Goal: Use online tool/utility: Use online tool/utility

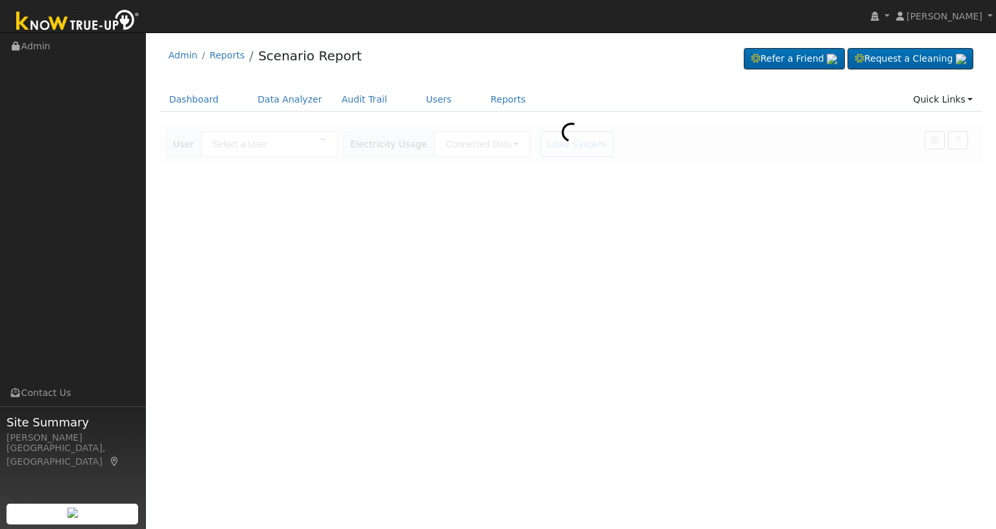
type input "[PERSON_NAME]"
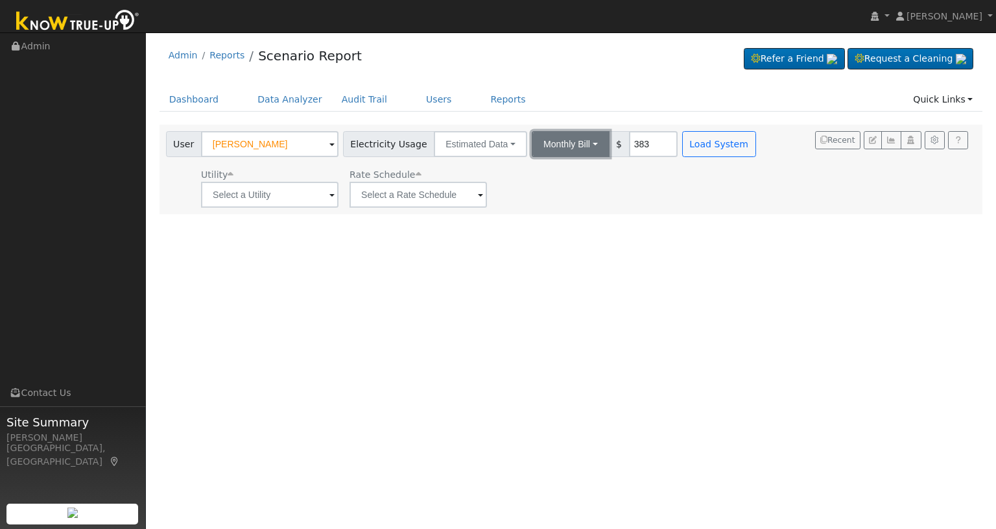
click at [583, 144] on button "Monthly Bill" at bounding box center [571, 144] width 78 height 26
click at [570, 170] on link "Annual Consumption" at bounding box center [554, 172] width 114 height 18
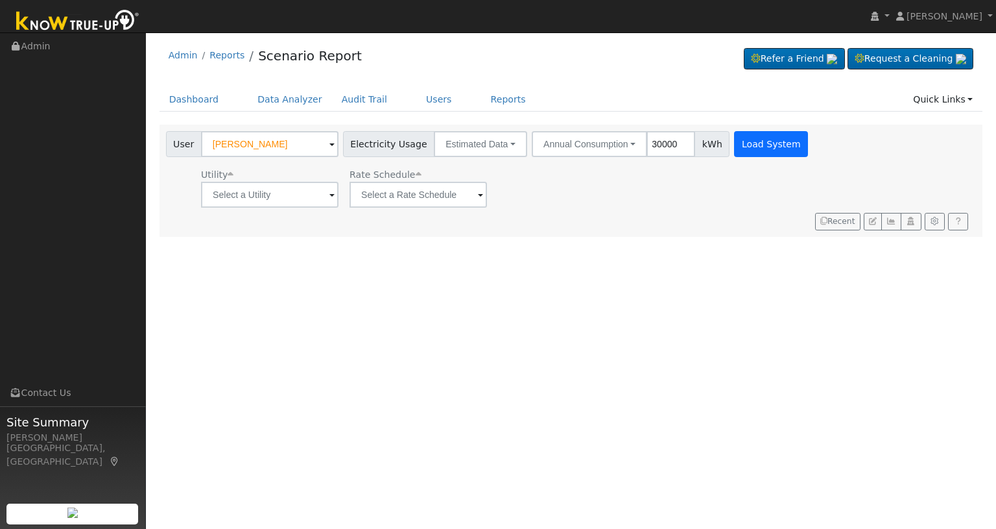
type input "30000"
click at [743, 145] on button "Load System" at bounding box center [771, 144] width 74 height 26
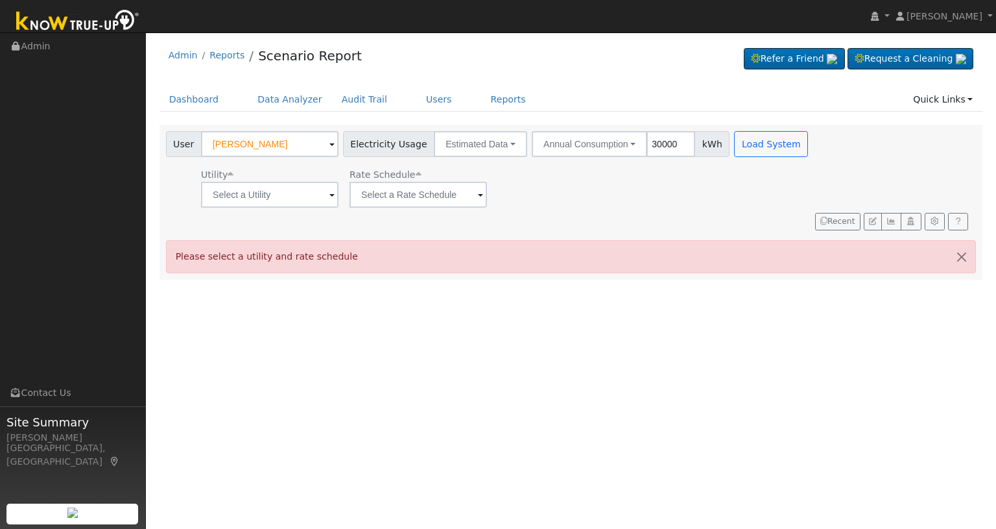
click at [332, 197] on span at bounding box center [332, 195] width 5 height 15
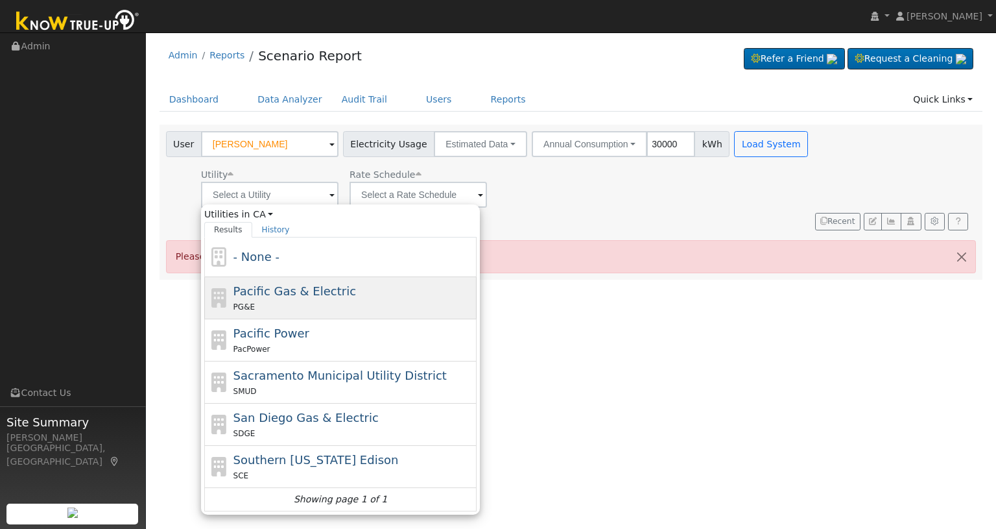
click at [293, 312] on div "Pacific Gas & Electric PG&E" at bounding box center [340, 298] width 272 height 42
type input "Pacific Gas & Electric"
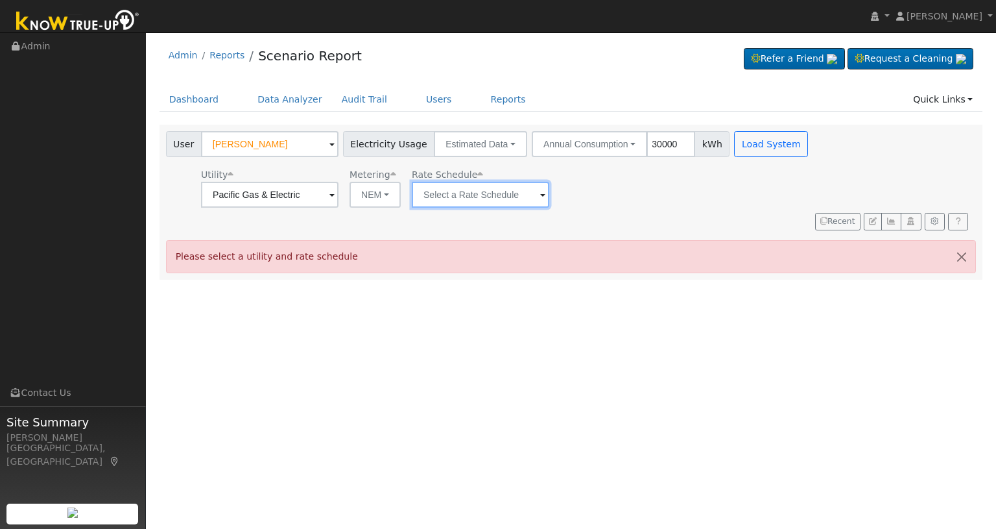
click at [445, 193] on input "text" at bounding box center [481, 195] width 138 height 26
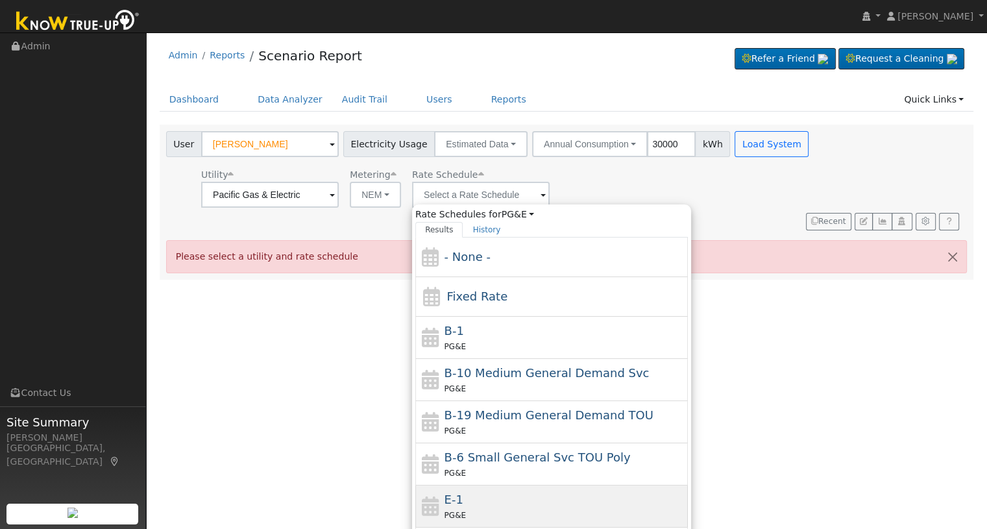
click at [431, 508] on icon at bounding box center [430, 505] width 22 height 19
type input "E-1"
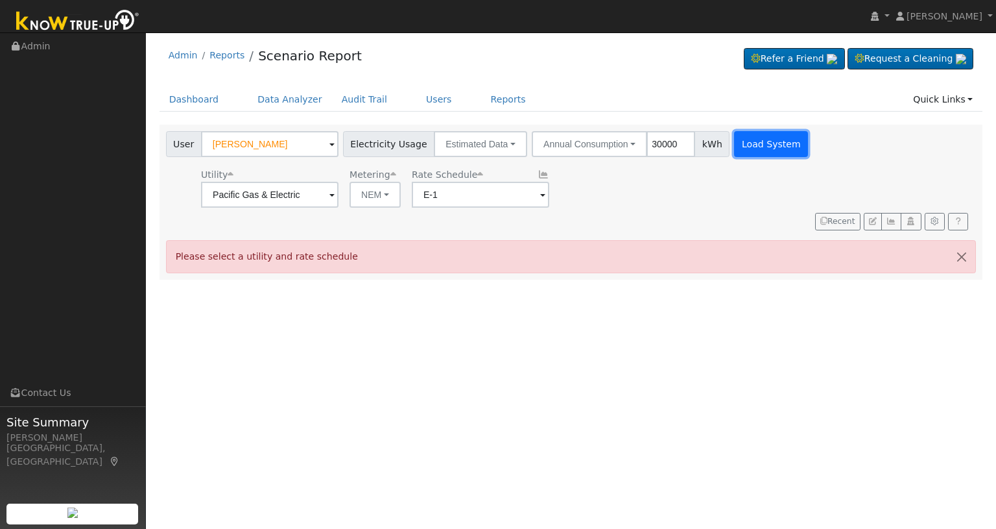
click at [768, 149] on button "Load System" at bounding box center [771, 144] width 74 height 26
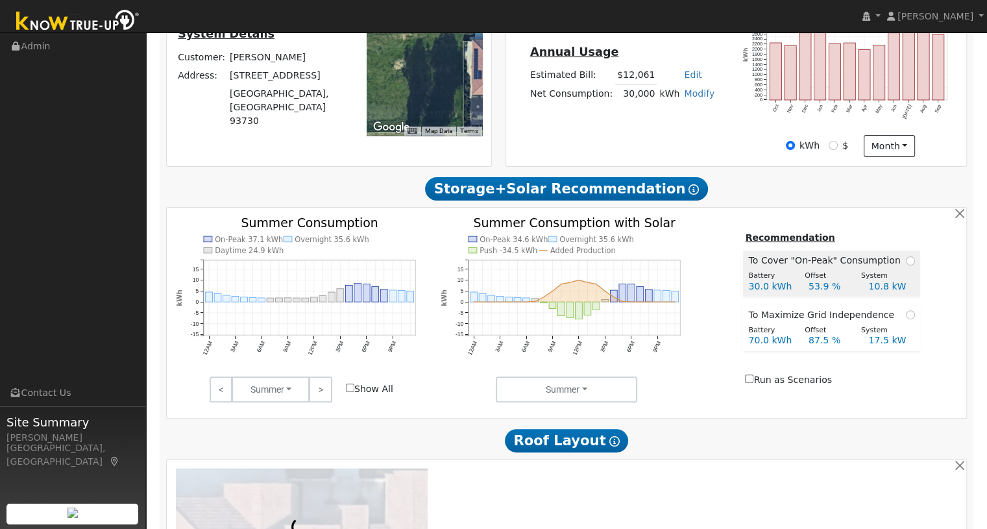
scroll to position [346, 0]
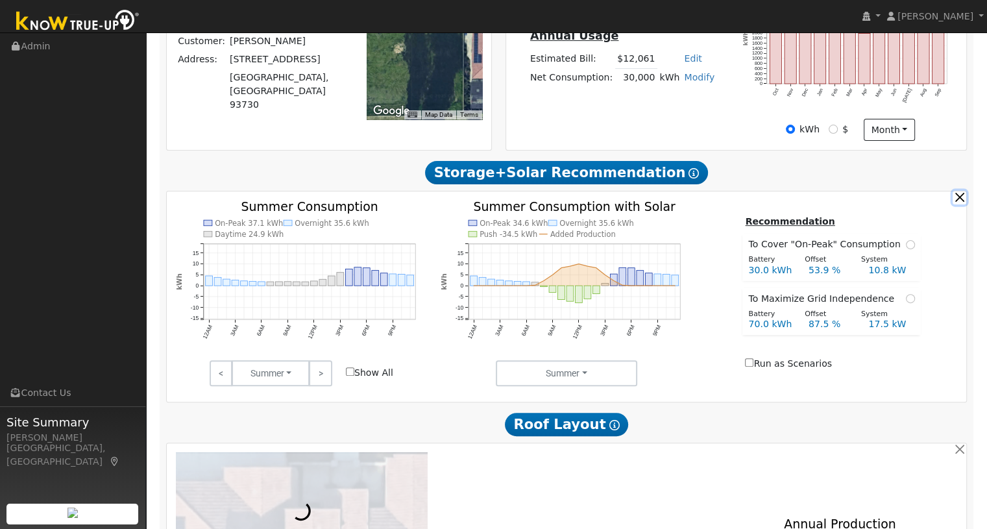
click at [960, 202] on button "button" at bounding box center [959, 198] width 14 height 14
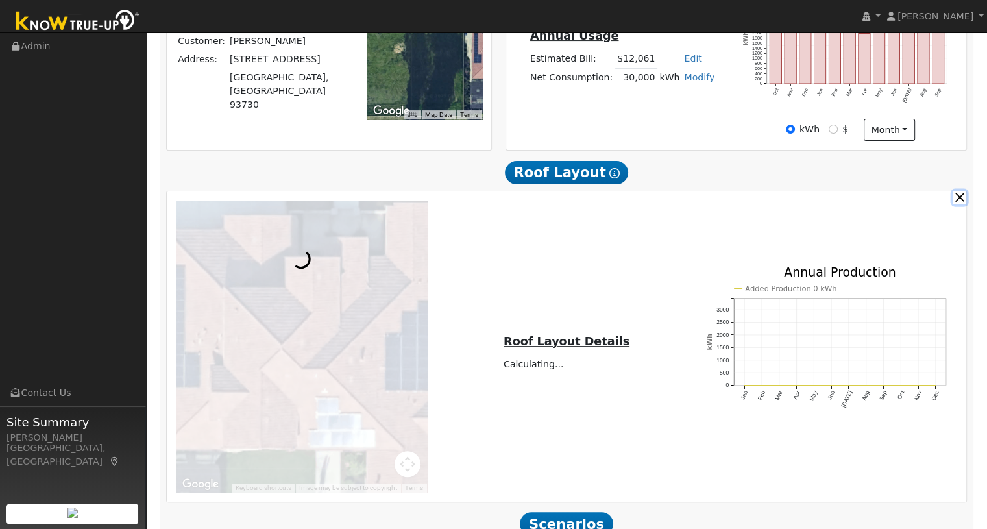
click at [960, 202] on button "button" at bounding box center [959, 198] width 14 height 14
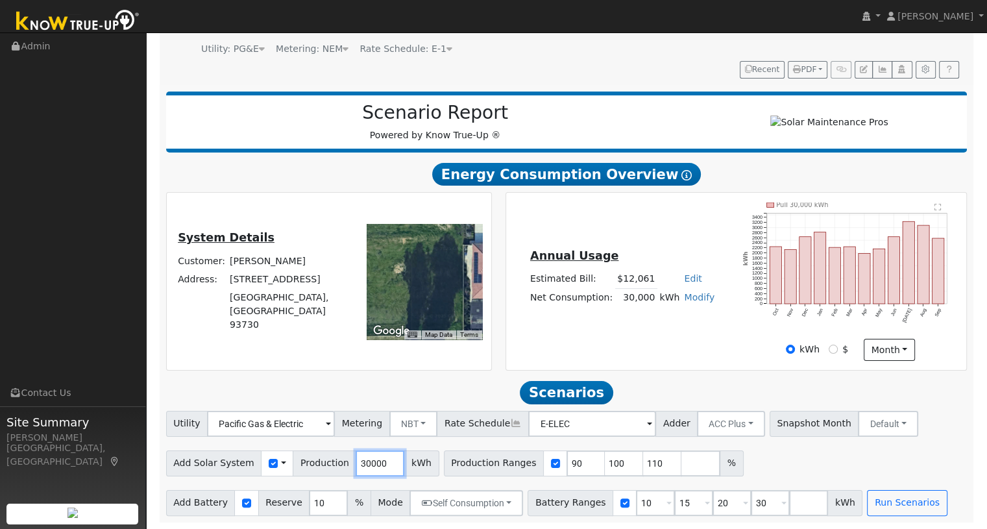
drag, startPoint x: 371, startPoint y: 462, endPoint x: 353, endPoint y: 461, distance: 18.2
click at [356, 461] on input "30000" at bounding box center [380, 463] width 49 height 26
type input "36000"
drag, startPoint x: 555, startPoint y: 460, endPoint x: 537, endPoint y: 460, distance: 18.2
click at [537, 460] on div "Production Ranges 90 100 110 %" at bounding box center [594, 463] width 300 height 26
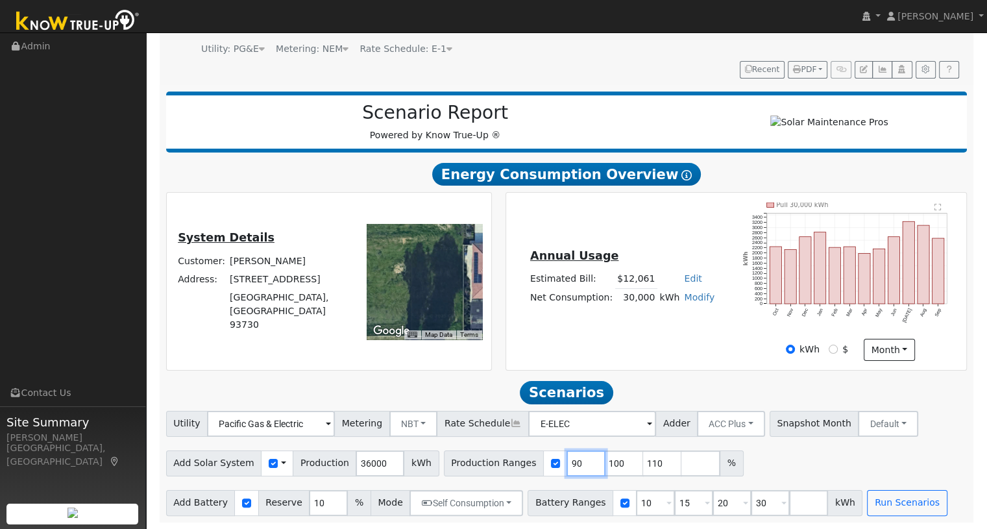
type input "100"
type input "110"
type input "100"
drag, startPoint x: 599, startPoint y: 461, endPoint x: 584, endPoint y: 463, distance: 15.0
click at [605, 463] on input "110" at bounding box center [624, 463] width 39 height 26
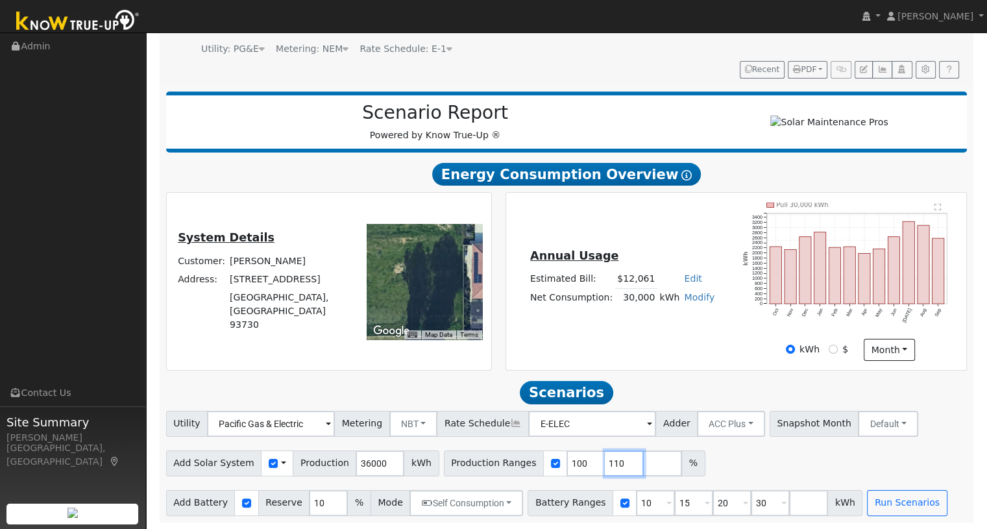
type input "1"
drag, startPoint x: 628, startPoint y: 497, endPoint x: 609, endPoint y: 499, distance: 18.9
click at [609, 499] on div "Battery Ranges 10 Overrides Reserve % Mode None None Self Consumption Peak Savi…" at bounding box center [694, 503] width 335 height 26
type input "15"
type input "20"
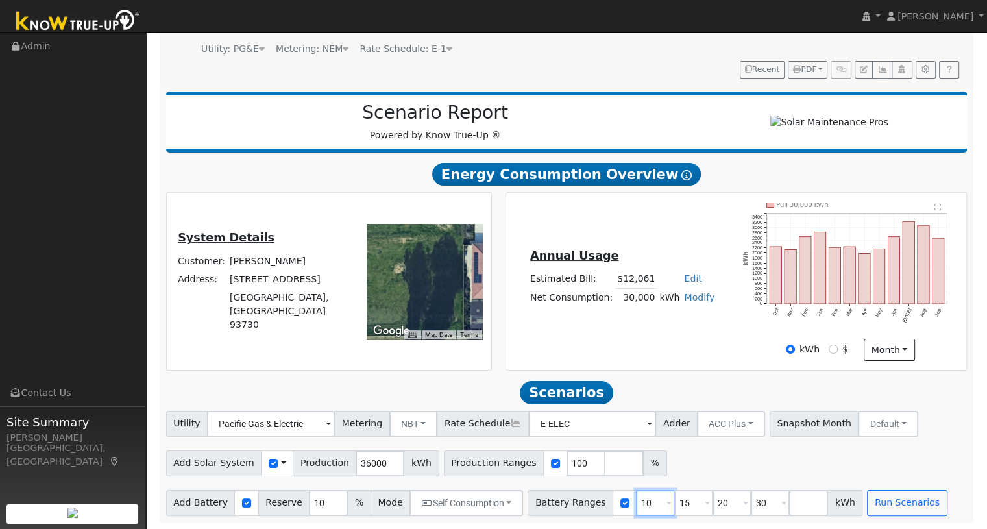
type input "30"
drag, startPoint x: 629, startPoint y: 503, endPoint x: 614, endPoint y: 504, distance: 14.9
click at [636, 504] on input "15" at bounding box center [655, 503] width 39 height 26
type input "20"
type input "30"
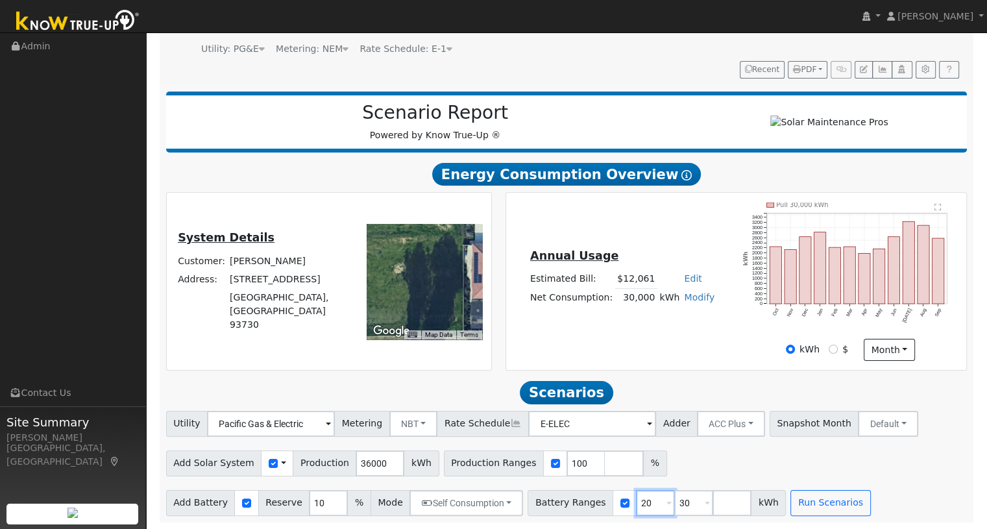
type input "20"
type input "50"
click at [661, 469] on div "Add Solar System Use CSV Data Production 36000 kWh Production Ranges 100 %" at bounding box center [566, 461] width 806 height 30
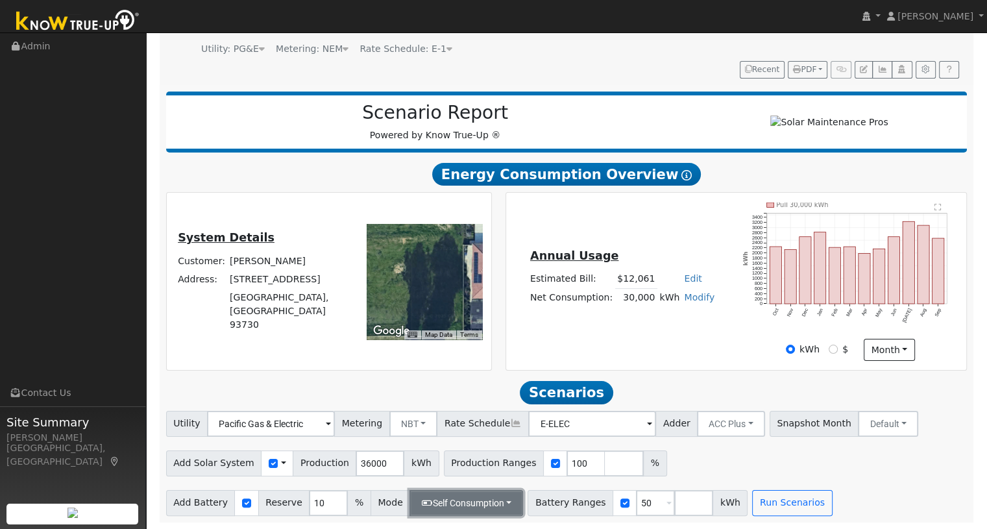
click at [493, 501] on button "Self Consumption" at bounding box center [466, 503] width 114 height 26
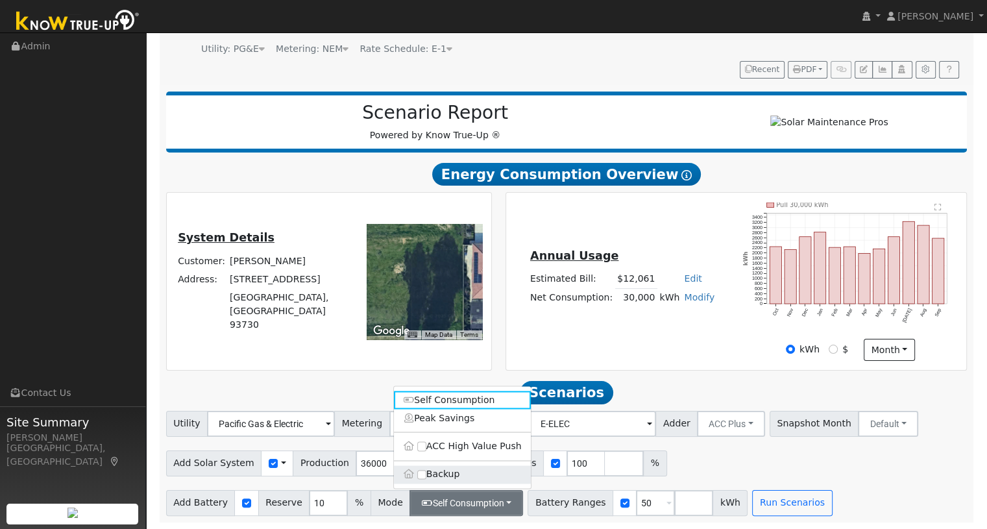
click at [459, 470] on label "Backup" at bounding box center [462, 474] width 137 height 18
click at [426, 470] on input "Backup" at bounding box center [421, 474] width 9 height 9
type input "20"
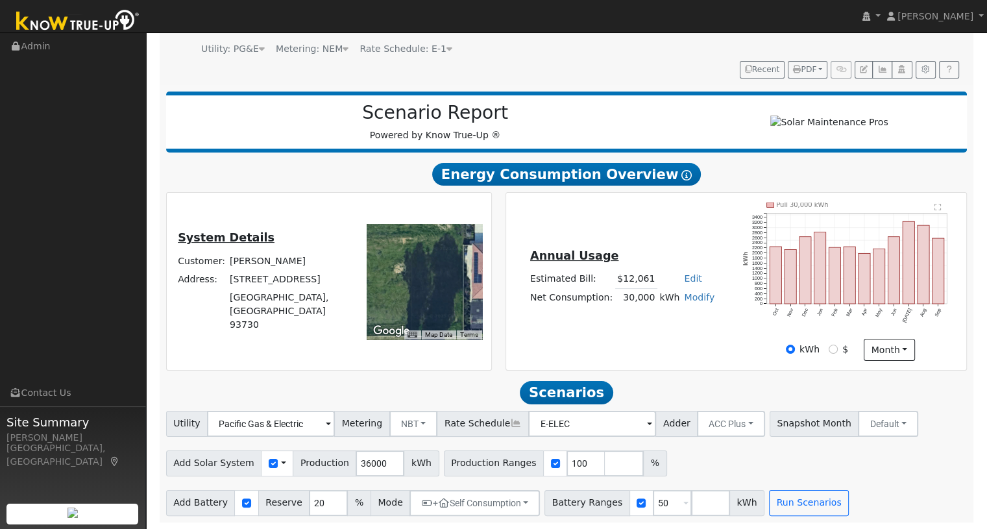
click at [708, 472] on div "Add Solar System Use CSV Data Production 36000 kWh Production Ranges 100 %" at bounding box center [566, 461] width 806 height 30
click at [770, 494] on button "Run Scenarios" at bounding box center [809, 503] width 80 height 26
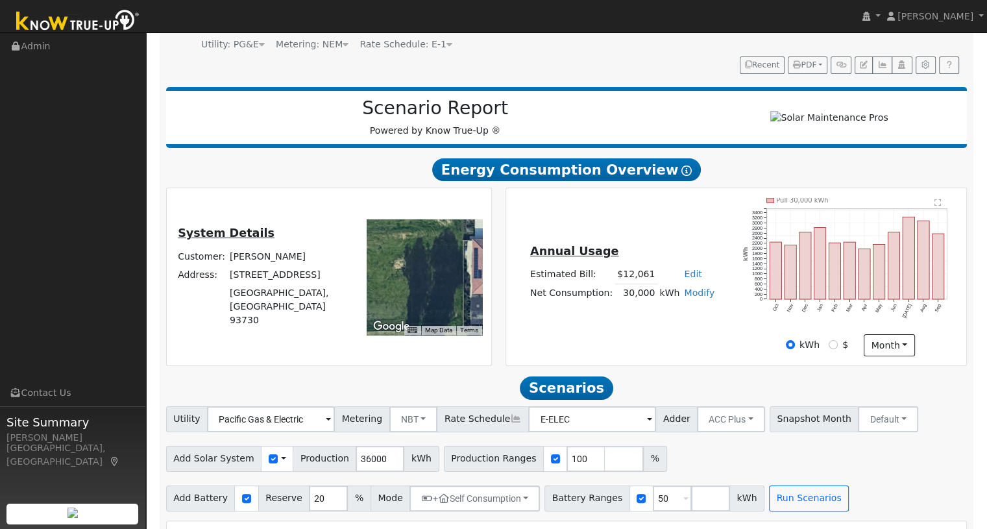
type input "24.0"
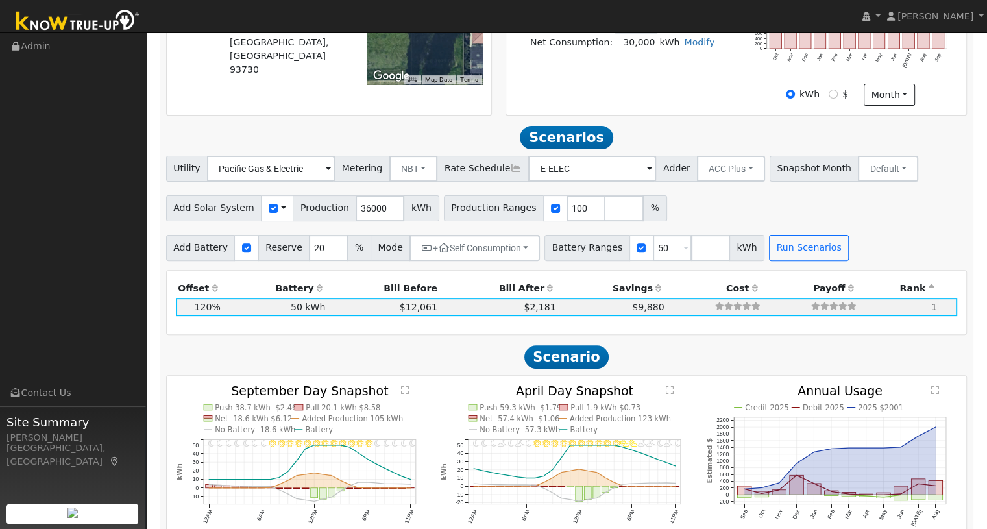
scroll to position [34, 0]
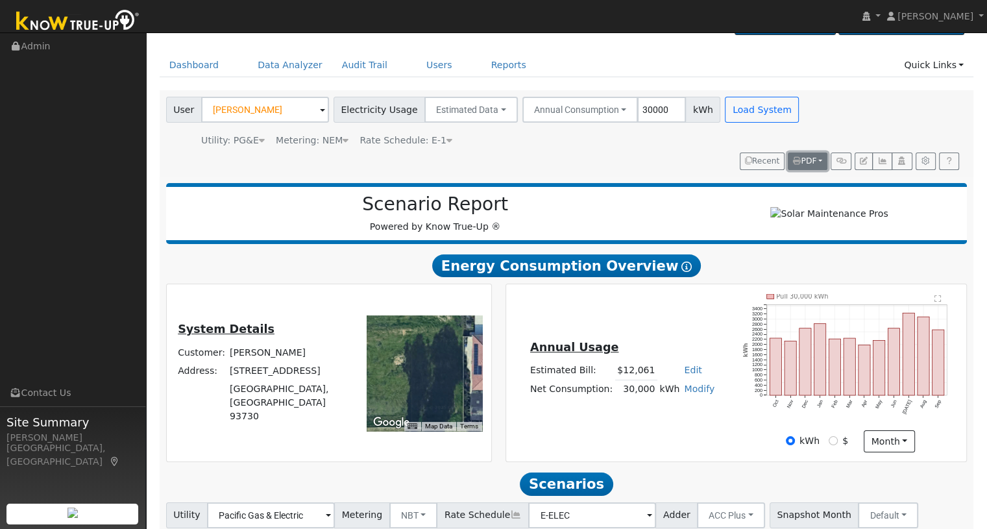
click at [802, 156] on span "PDF" at bounding box center [804, 160] width 23 height 9
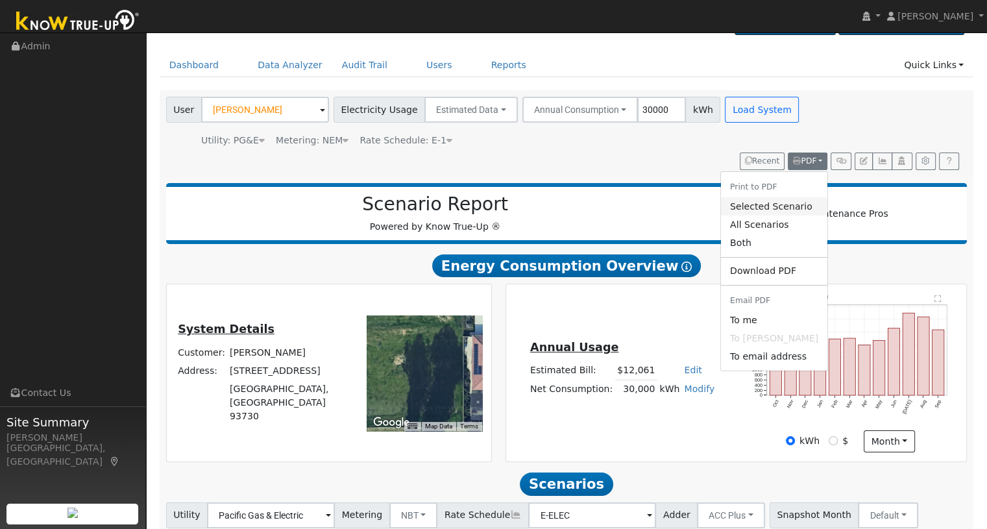
click at [791, 204] on link "Selected Scenario" at bounding box center [774, 206] width 106 height 18
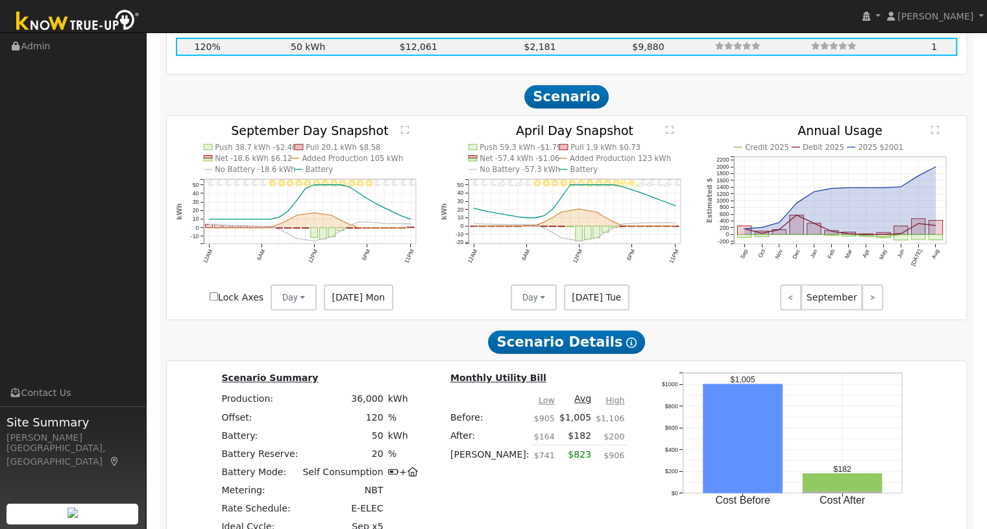
scroll to position [727, 0]
